Goal: Task Accomplishment & Management: Use online tool/utility

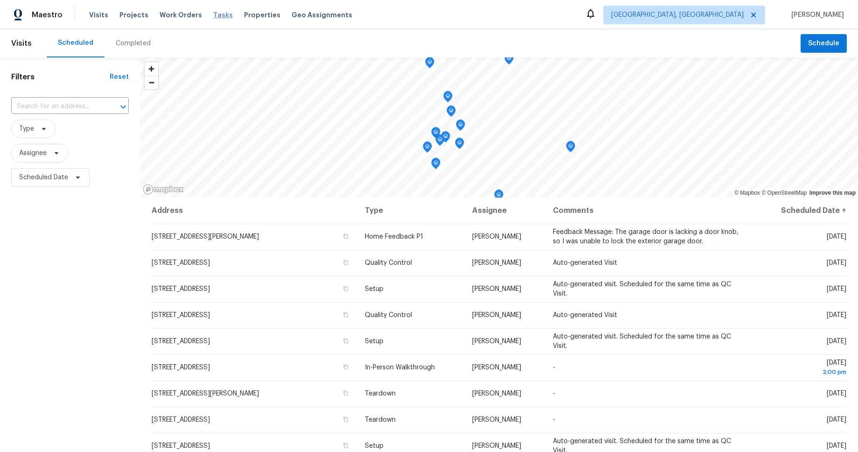
click at [213, 17] on span "Tasks" at bounding box center [223, 15] width 20 height 7
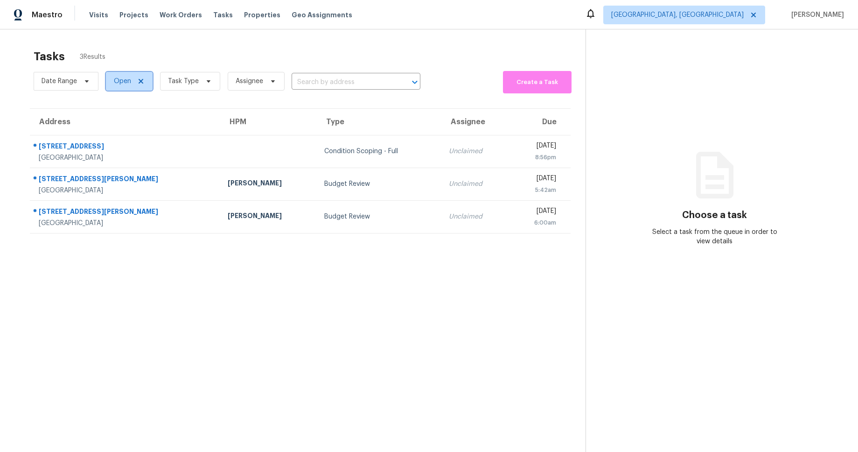
click at [140, 81] on icon at bounding box center [141, 81] width 5 height 5
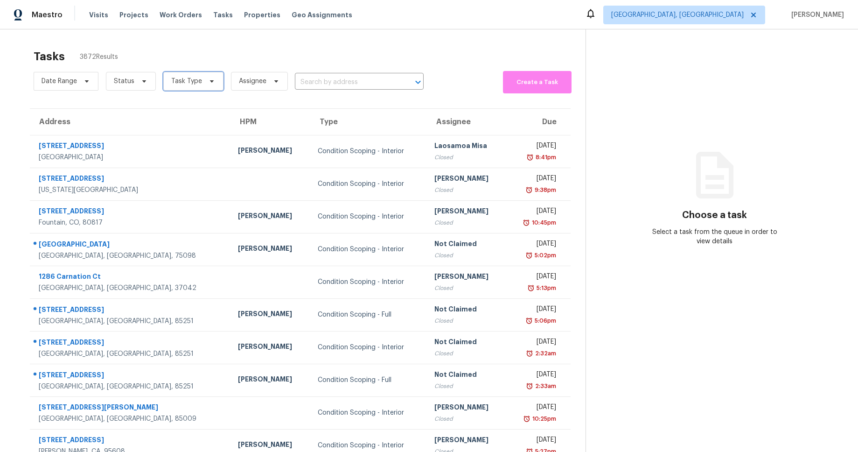
click at [195, 80] on span "Task Type" at bounding box center [186, 81] width 31 height 9
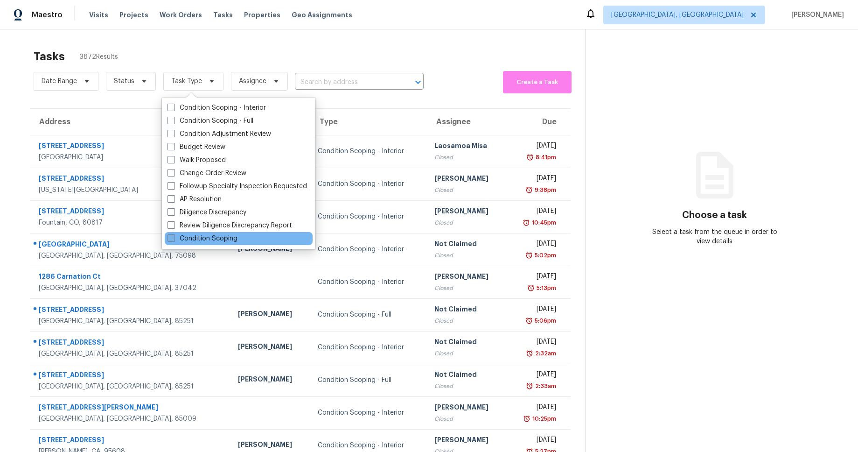
click at [214, 238] on label "Condition Scoping" at bounding box center [203, 238] width 70 height 9
click at [174, 238] on input "Condition Scoping" at bounding box center [171, 237] width 6 height 6
checkbox input "true"
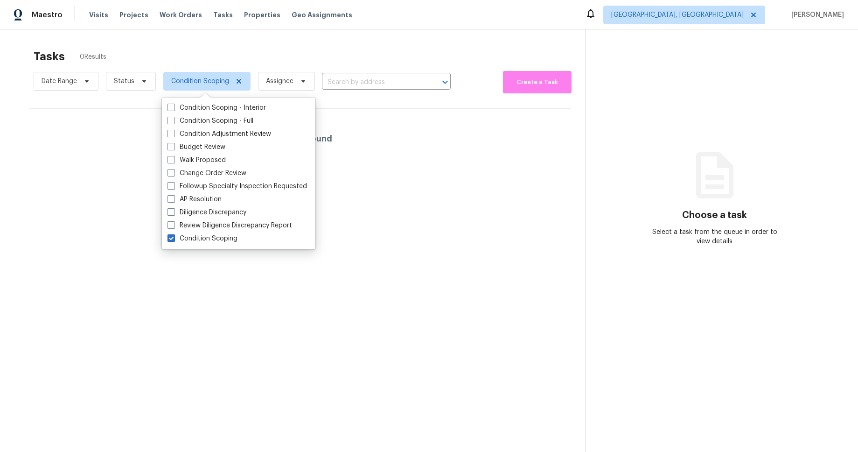
click at [448, 163] on div "No tasks found" at bounding box center [300, 139] width 541 height 60
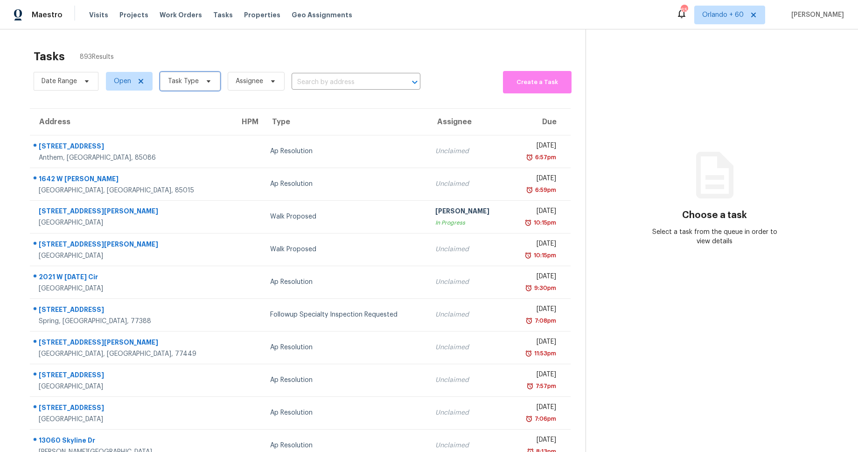
click at [198, 84] on span "Task Type" at bounding box center [190, 81] width 60 height 19
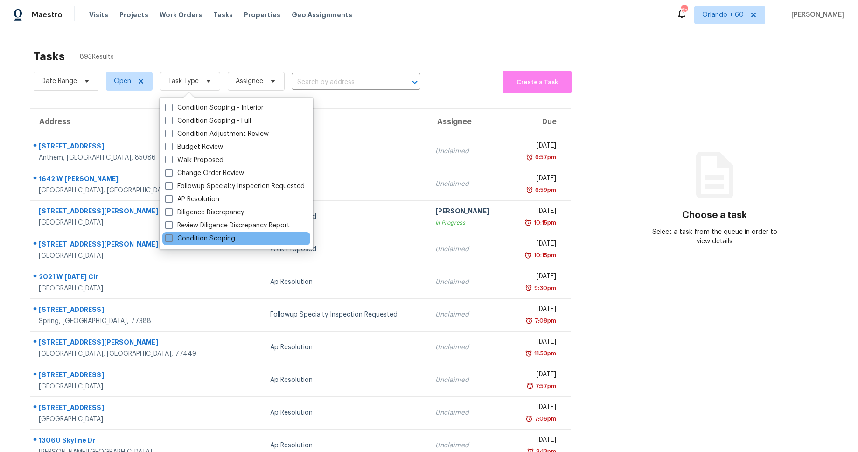
click at [220, 240] on label "Condition Scoping" at bounding box center [200, 238] width 70 height 9
click at [171, 240] on input "Condition Scoping" at bounding box center [168, 237] width 6 height 6
checkbox input "true"
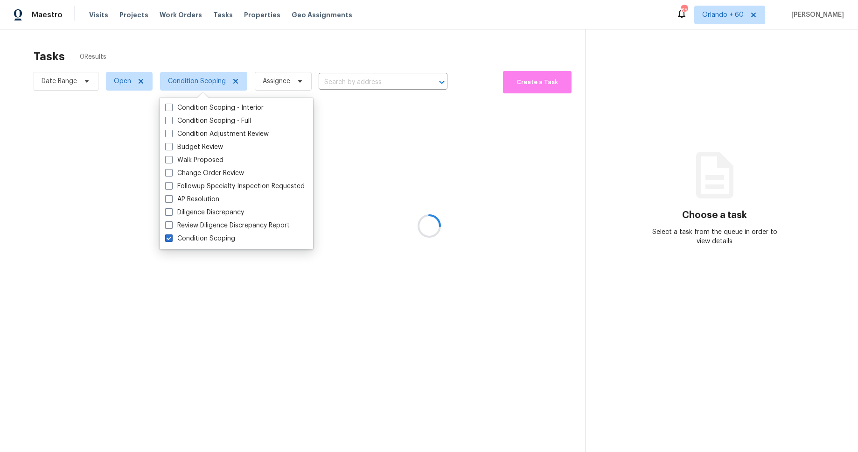
click at [386, 56] on div at bounding box center [429, 226] width 858 height 452
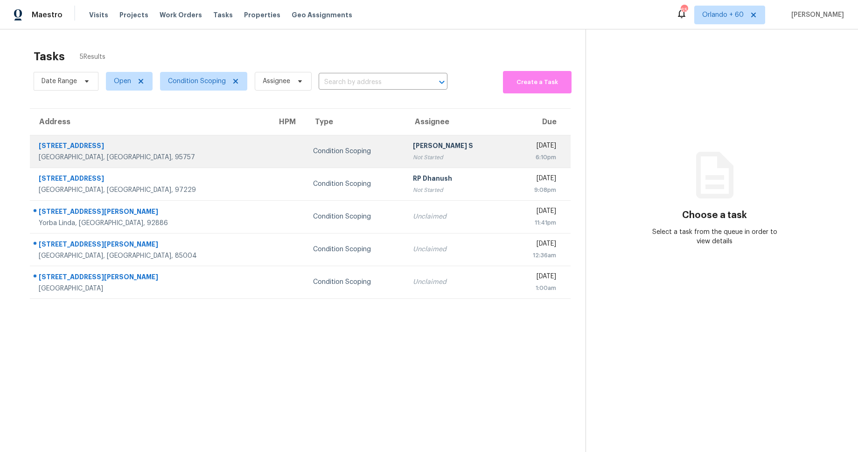
click at [139, 158] on div "[GEOGRAPHIC_DATA], [GEOGRAPHIC_DATA], 95757" at bounding box center [151, 157] width 224 height 9
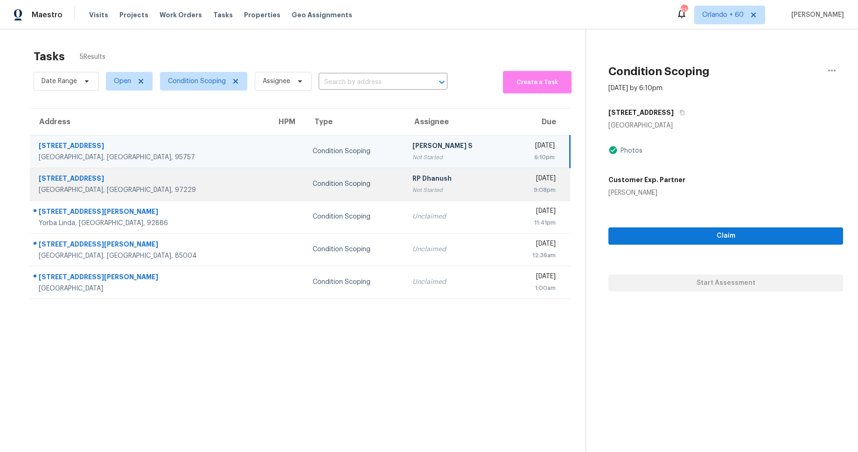
click at [158, 181] on div "[STREET_ADDRESS]" at bounding box center [150, 180] width 223 height 12
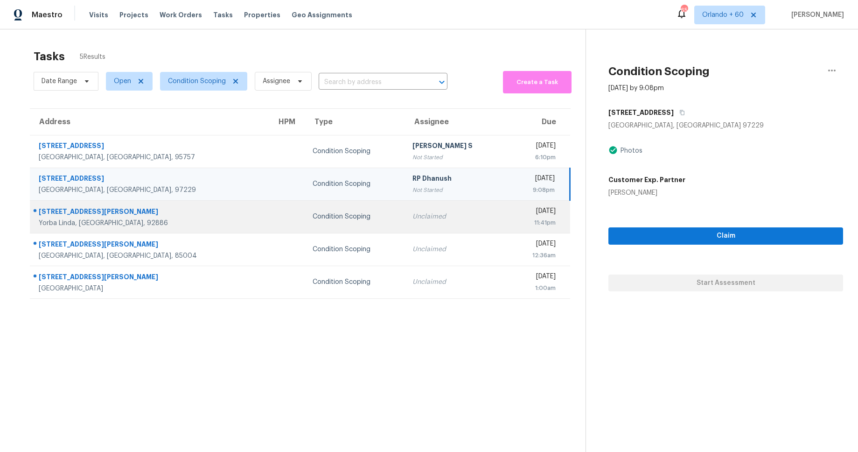
click at [165, 217] on div "[STREET_ADDRESS][PERSON_NAME]" at bounding box center [150, 213] width 223 height 12
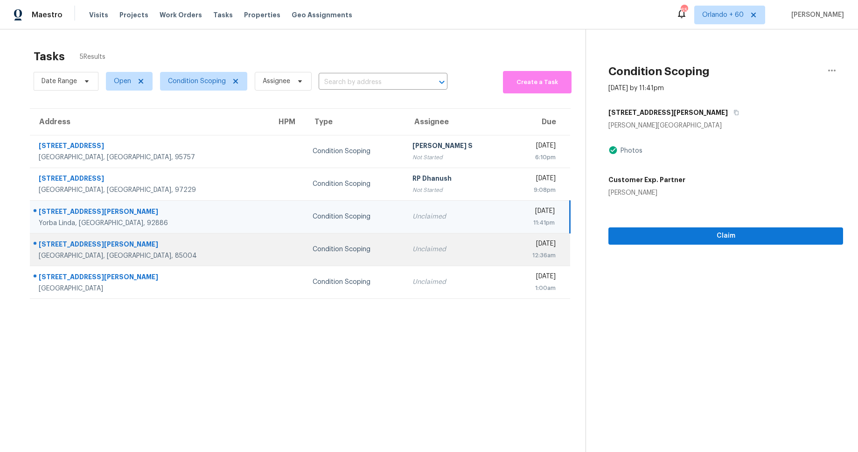
click at [269, 240] on td at bounding box center [287, 249] width 36 height 33
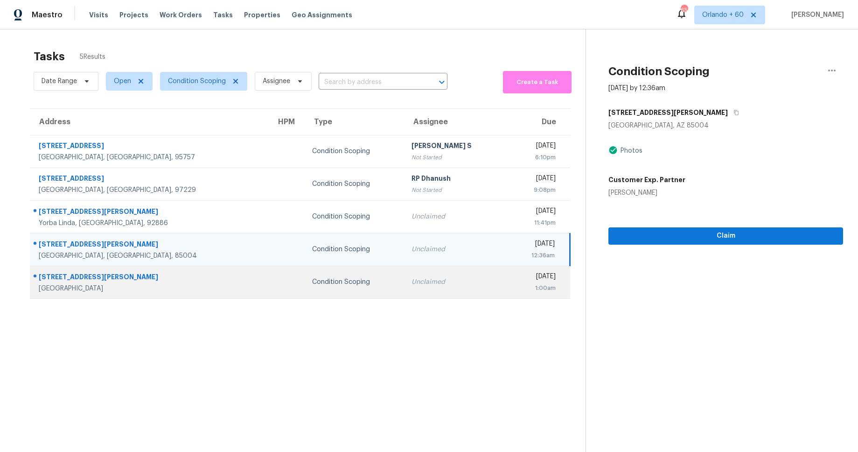
click at [269, 279] on td at bounding box center [287, 281] width 36 height 33
